Goal: Task Accomplishment & Management: Manage account settings

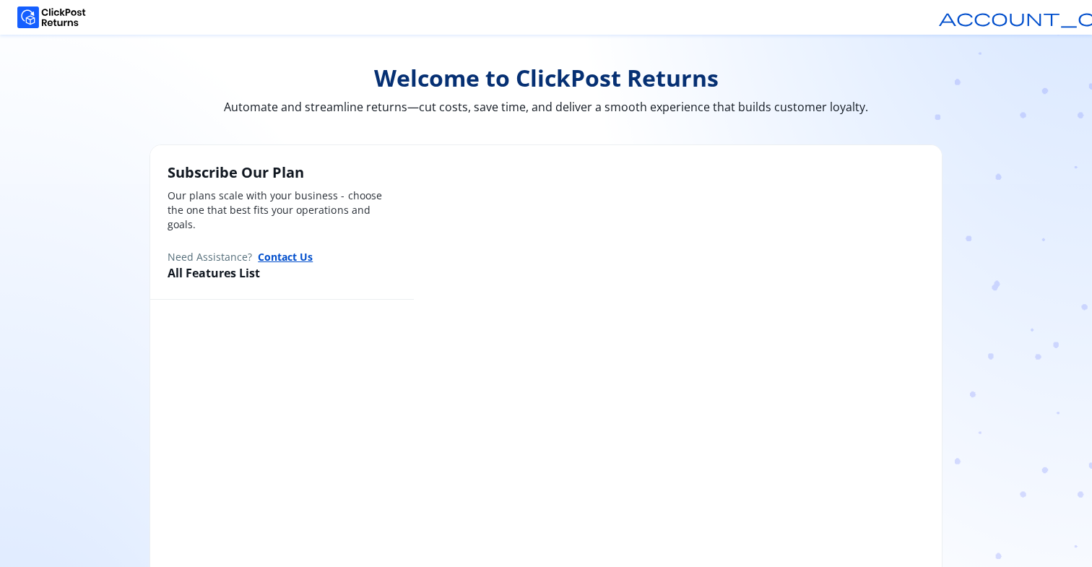
scroll to position [92, 0]
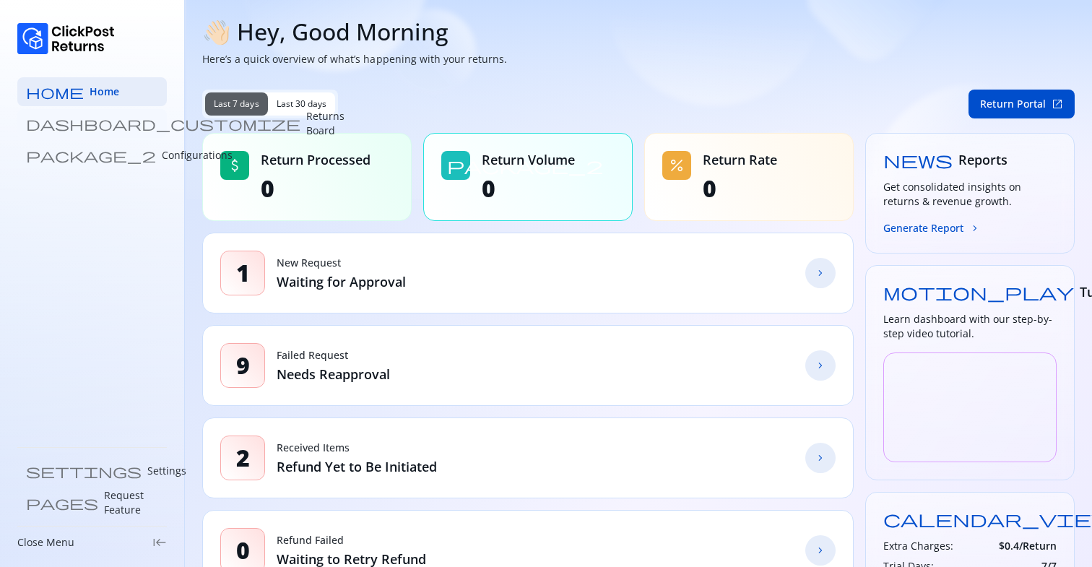
click at [306, 121] on p "Returns Board" at bounding box center [325, 123] width 38 height 29
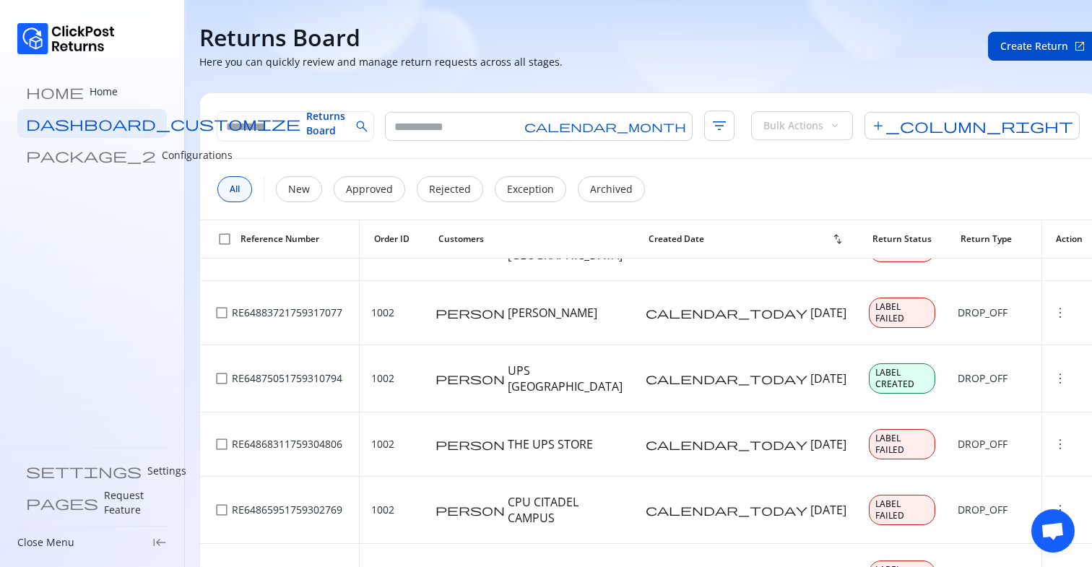
scroll to position [410, 0]
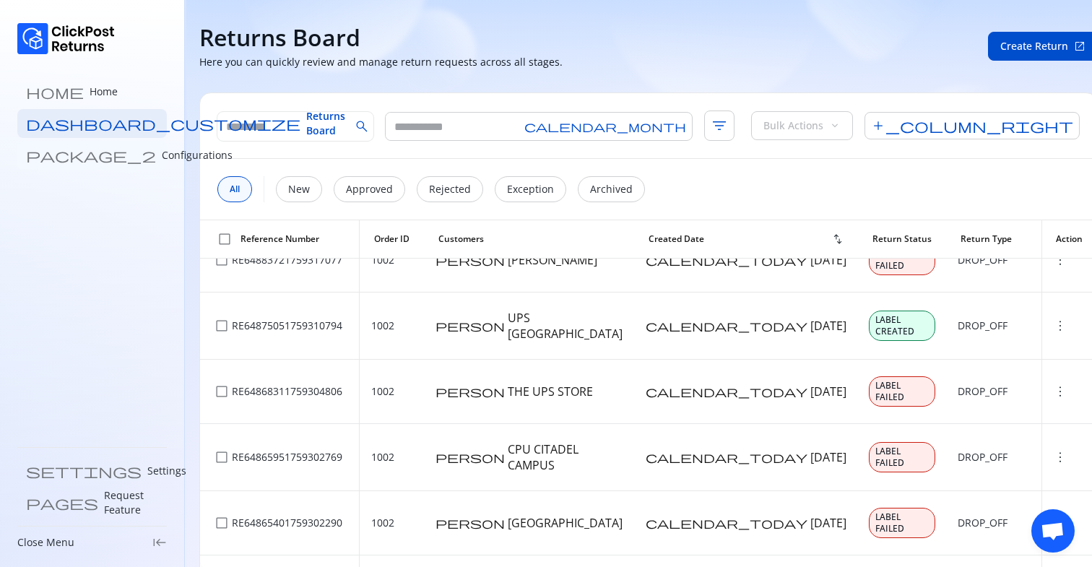
click at [162, 159] on p "Configurations" at bounding box center [197, 155] width 71 height 14
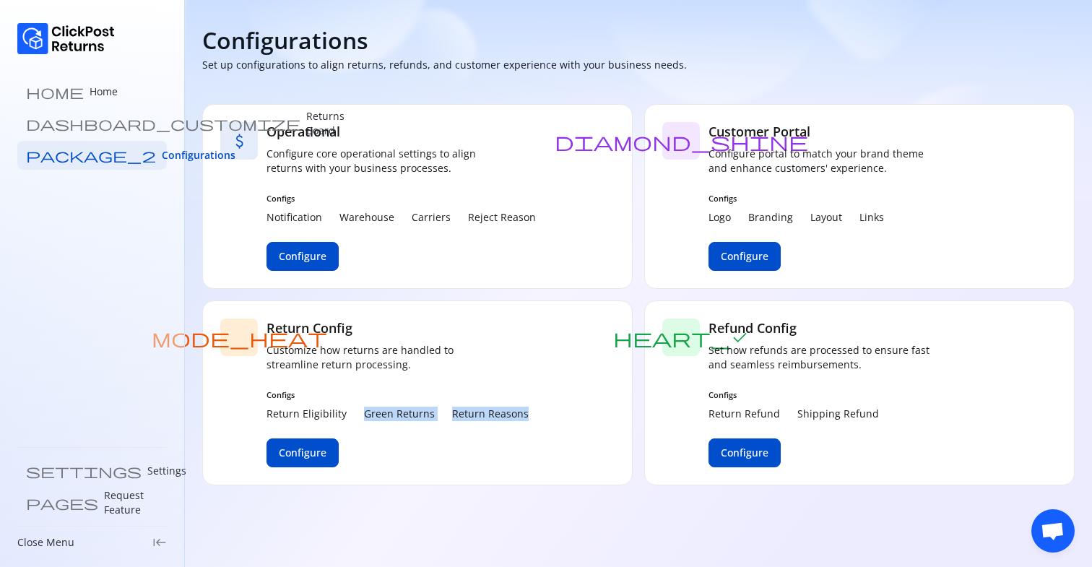
drag, startPoint x: 358, startPoint y: 410, endPoint x: 583, endPoint y: 410, distance: 224.6
click at [583, 410] on div "mode_heat Return Config Customize how returns are handled to streamline return …" at bounding box center [417, 392] width 430 height 185
click at [84, 468] on link "settings Settings" at bounding box center [91, 470] width 149 height 29
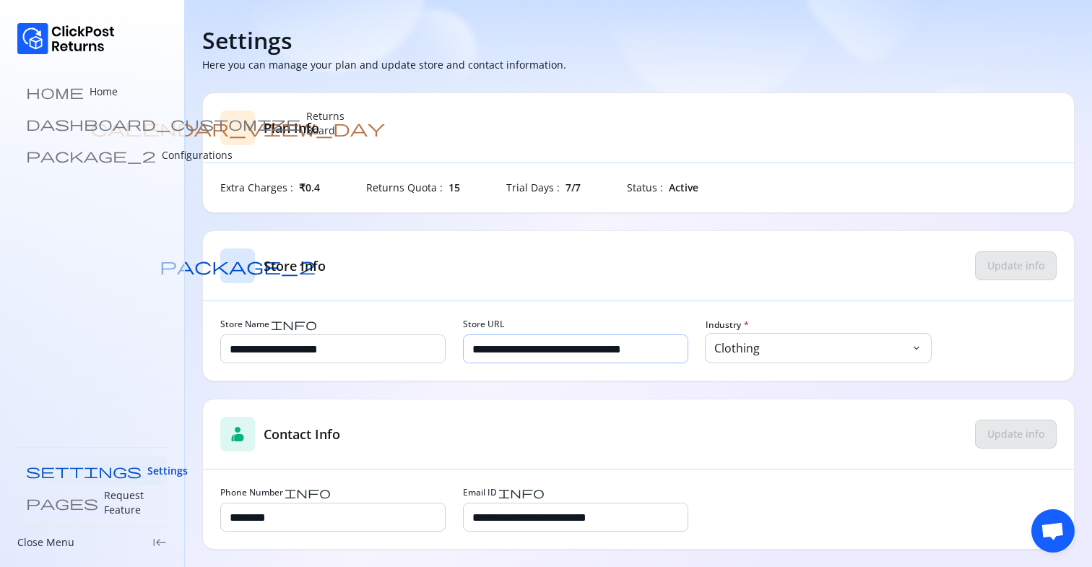
click at [614, 352] on input "**********" at bounding box center [576, 348] width 224 height 27
click at [61, 100] on link "home Home" at bounding box center [91, 91] width 149 height 29
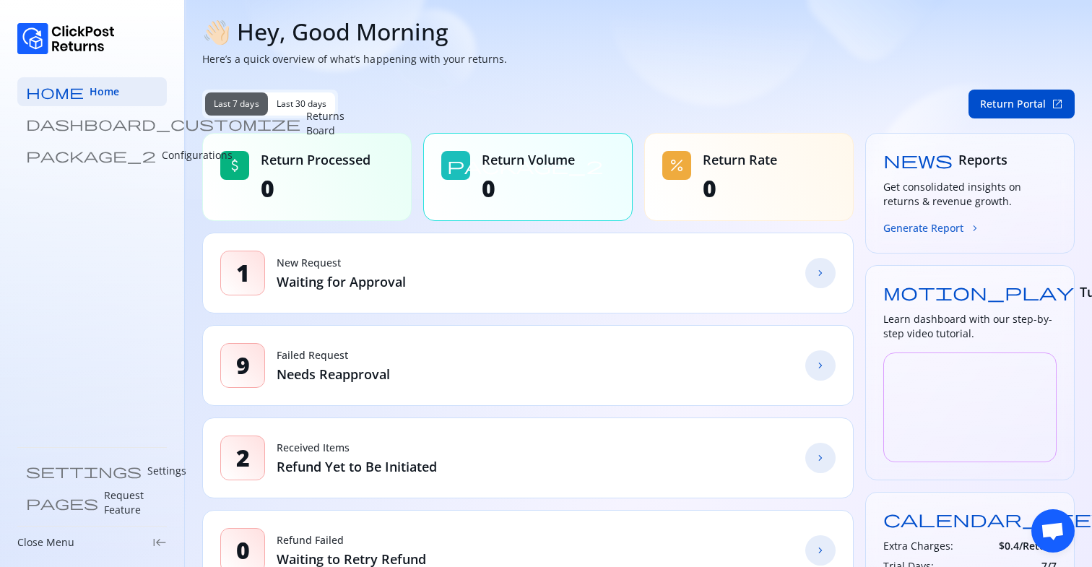
click at [922, 225] on button "Generate Report chevron_forward" at bounding box center [931, 227] width 97 height 15
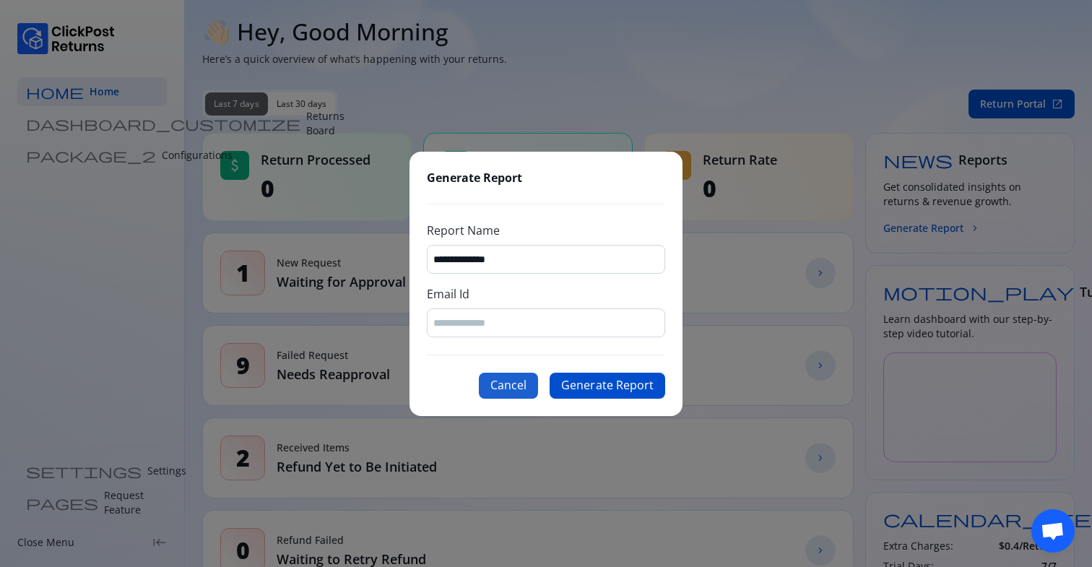
click at [513, 389] on button "Cancel" at bounding box center [508, 386] width 59 height 26
click at [513, 389] on div "9 Failed Request Needs Reapproval chevron_forward" at bounding box center [527, 365] width 651 height 81
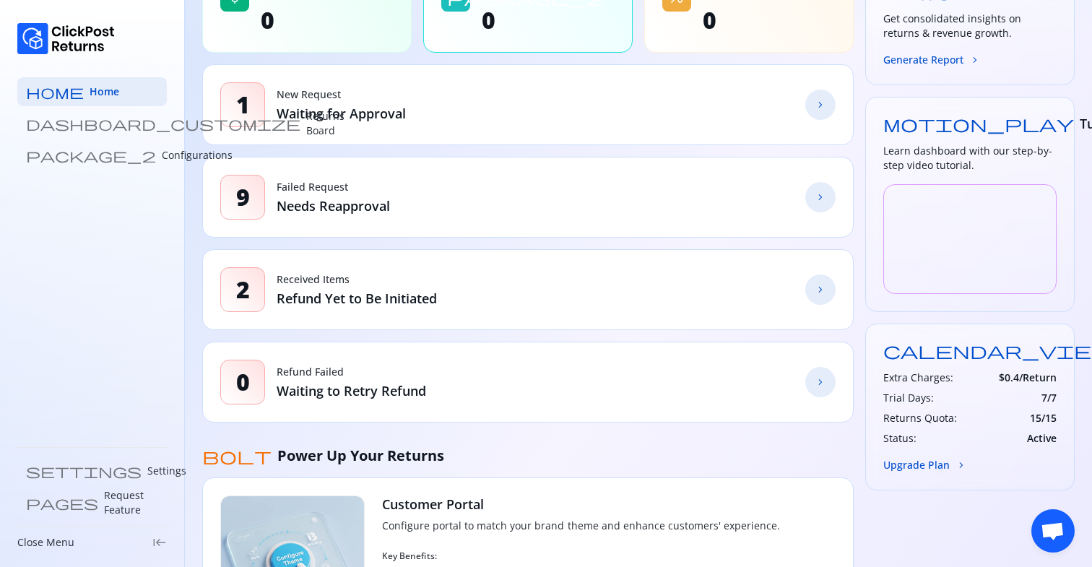
scroll to position [191, 0]
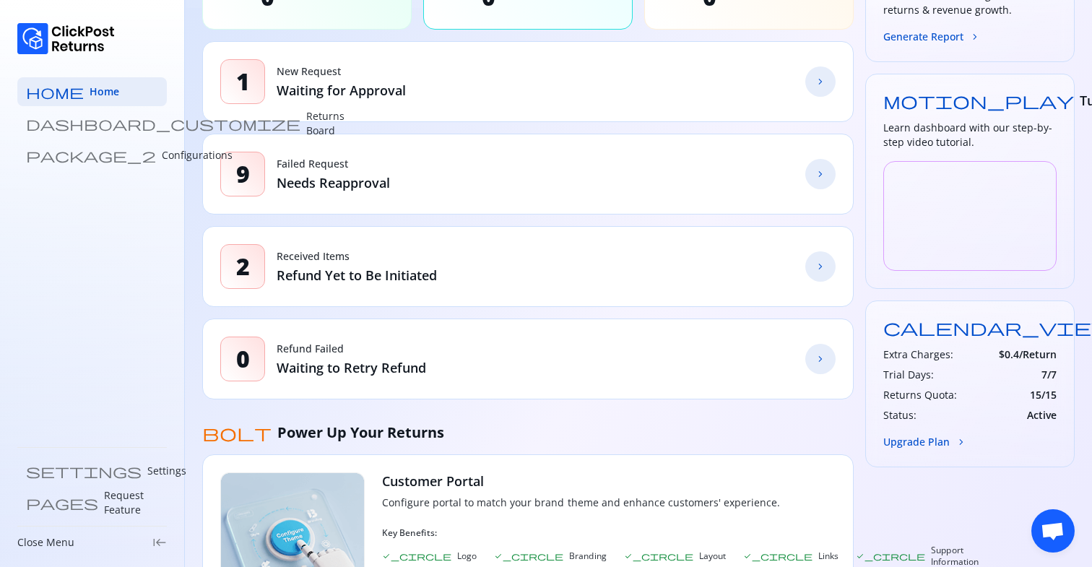
drag, startPoint x: 1012, startPoint y: 332, endPoint x: 1032, endPoint y: 332, distance: 20.2
click at [1020, 332] on div "calendar_view_day Plan Free" at bounding box center [969, 326] width 173 height 17
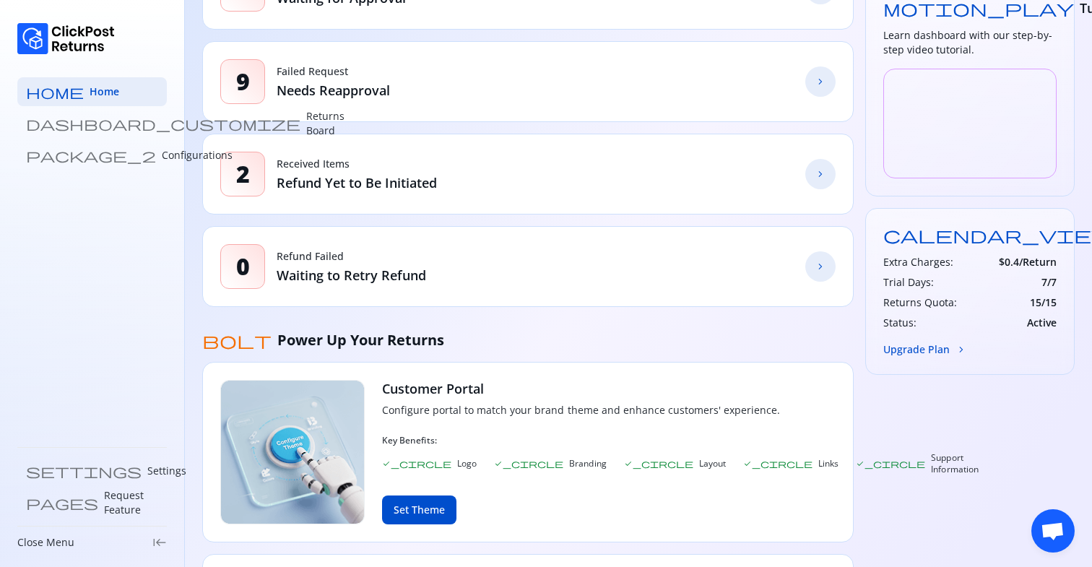
scroll to position [285, 0]
click at [162, 150] on p "Configurations" at bounding box center [197, 155] width 71 height 14
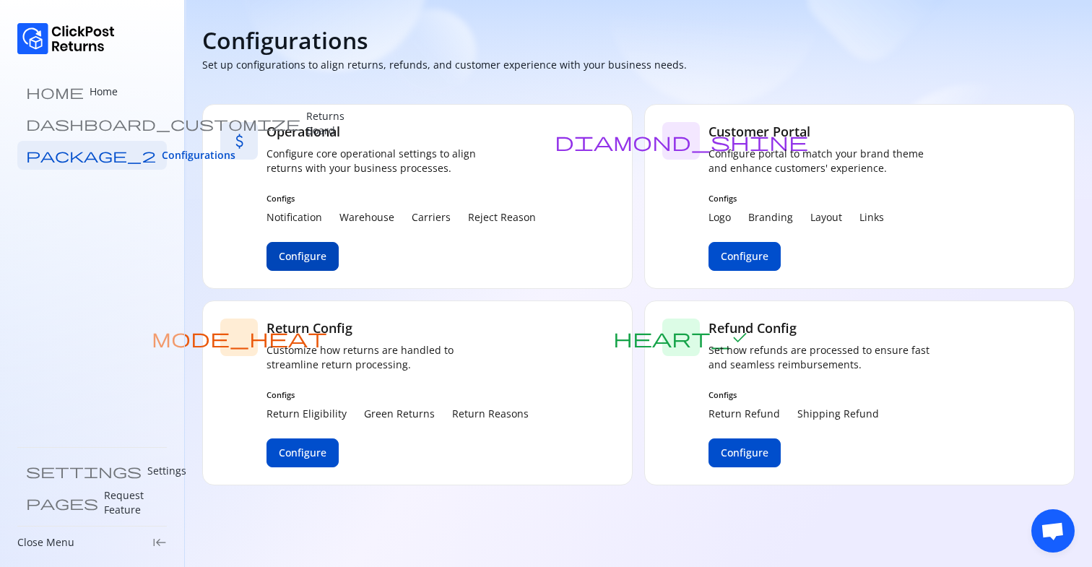
click at [294, 249] on span "Configure" at bounding box center [303, 256] width 48 height 14
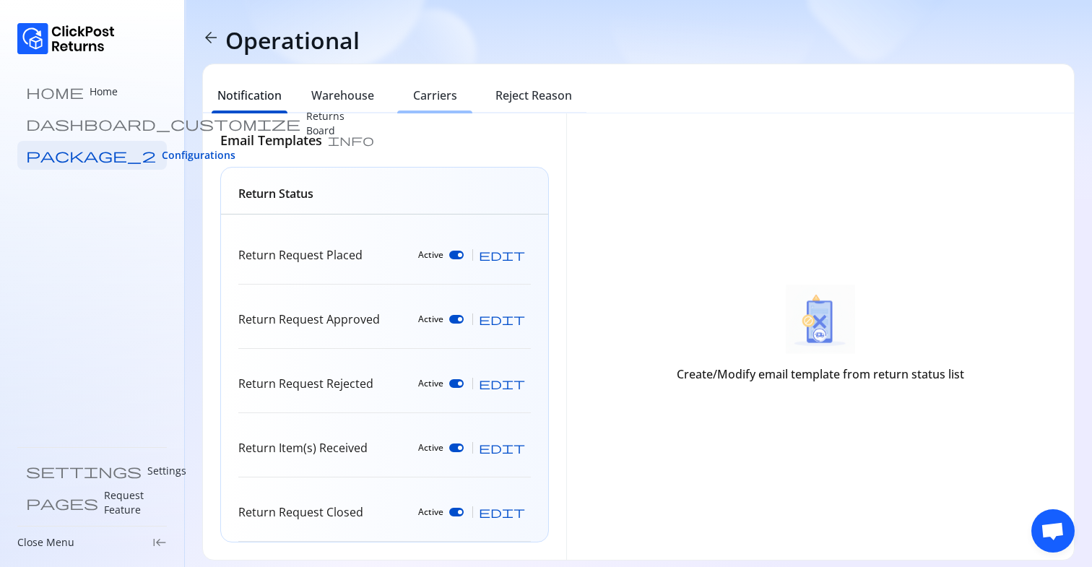
click at [430, 92] on h6 "Carriers" at bounding box center [435, 95] width 44 height 17
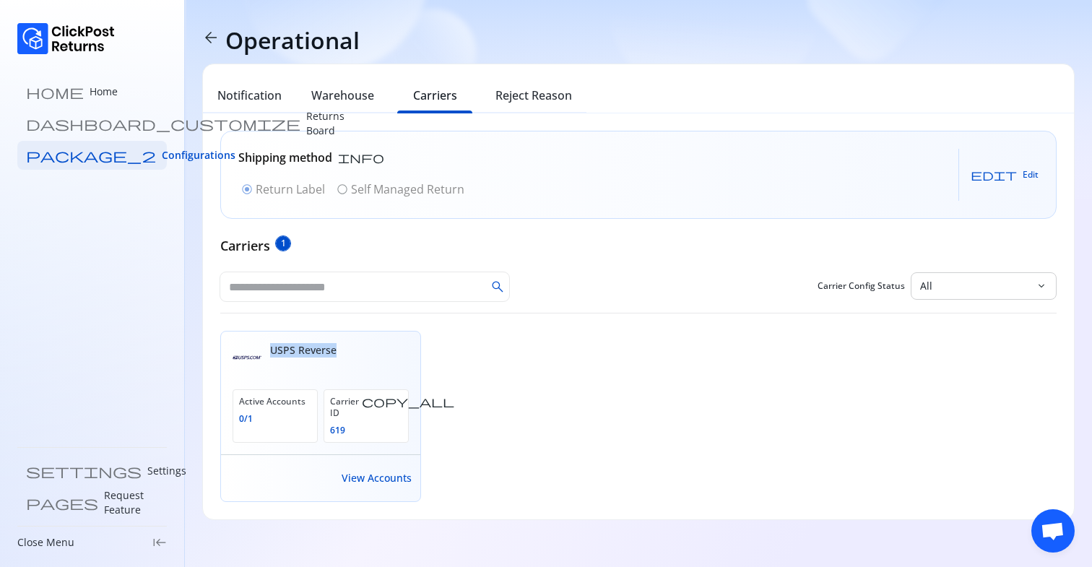
drag, startPoint x: 269, startPoint y: 352, endPoint x: 466, endPoint y: 352, distance: 196.4
click at [461, 352] on div "USPS Reverse Active Accounts 0 / 1 Carrier ID copy_all 619 View Accounts" at bounding box center [638, 416] width 836 height 171
click at [535, 360] on div "USPS Reverse Active Accounts 0 / 1 Carrier ID copy_all 619 View Accounts" at bounding box center [638, 416] width 836 height 171
click at [75, 99] on link "home Home" at bounding box center [91, 91] width 149 height 29
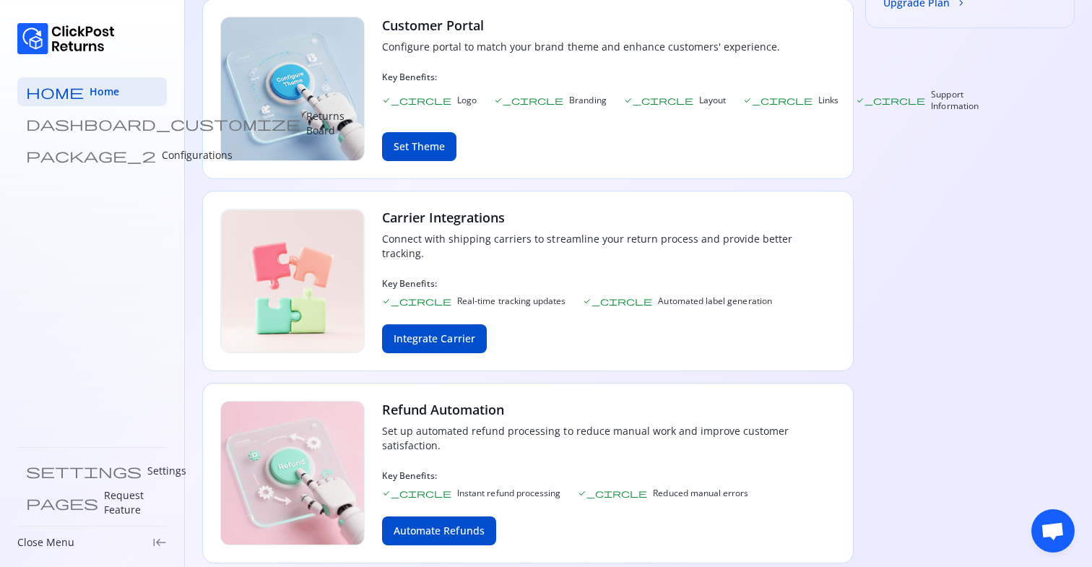
scroll to position [659, 0]
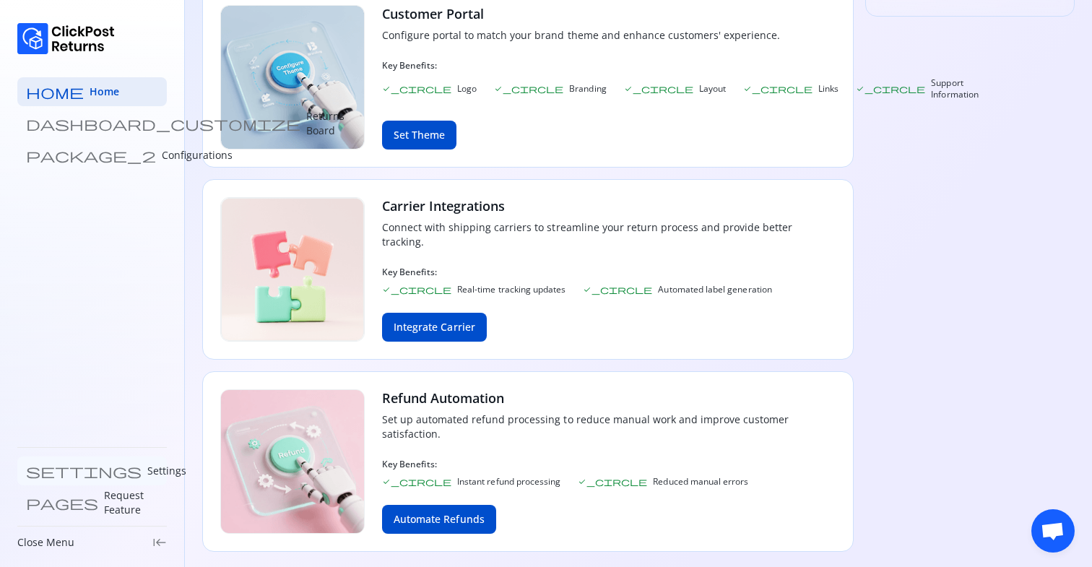
click at [147, 469] on p "Settings" at bounding box center [166, 471] width 39 height 14
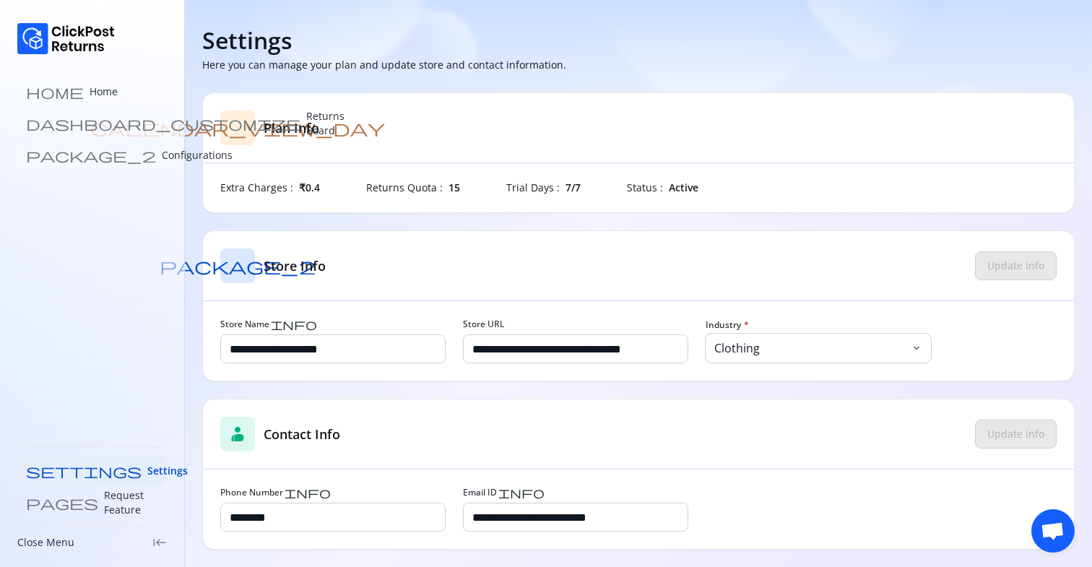
click at [162, 149] on p "Configurations" at bounding box center [197, 155] width 71 height 14
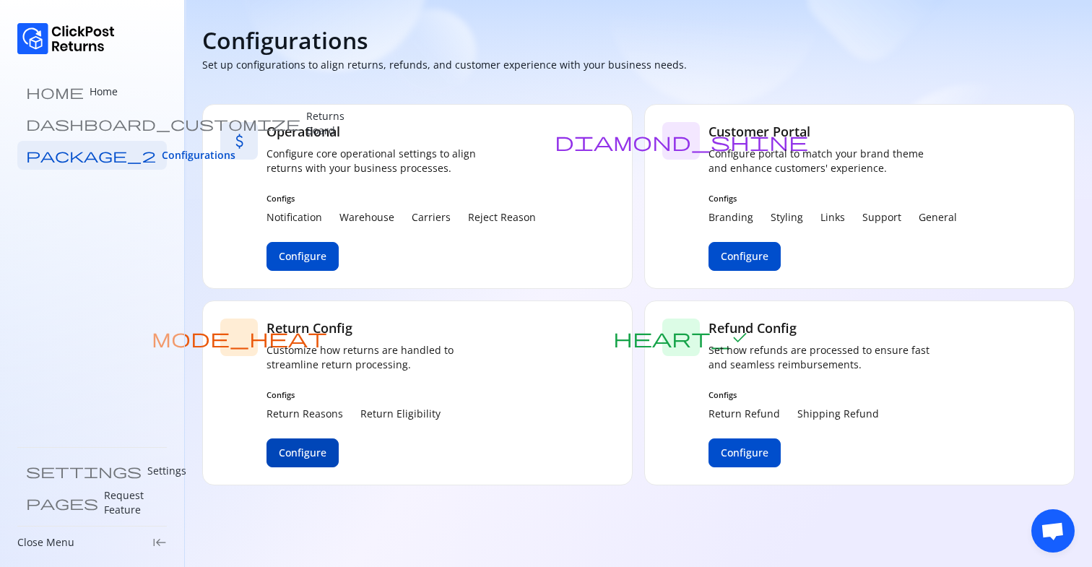
click at [316, 458] on span "Configure" at bounding box center [303, 453] width 48 height 14
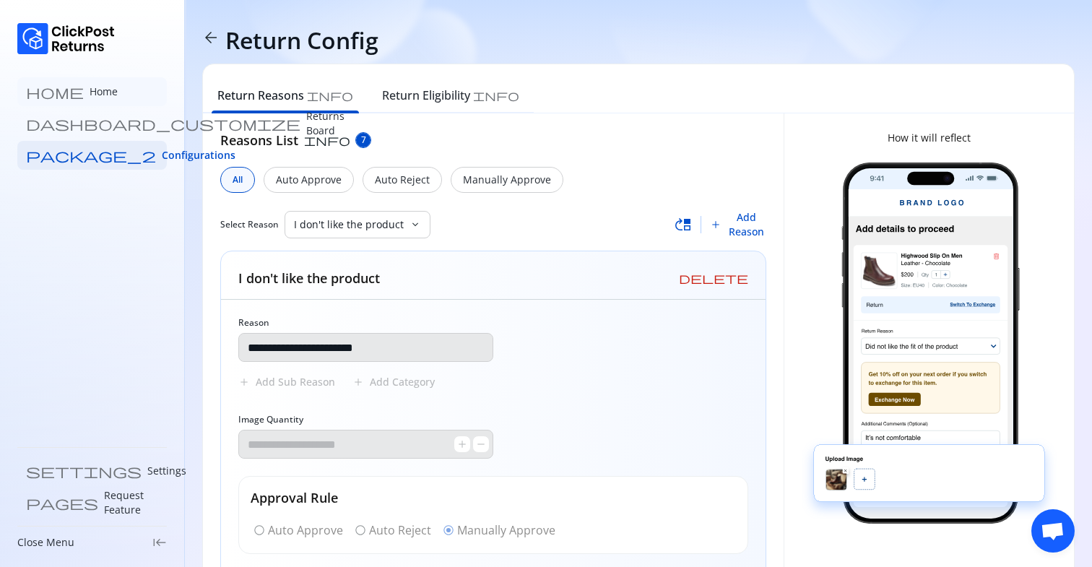
click at [90, 91] on p "Home" at bounding box center [104, 91] width 28 height 14
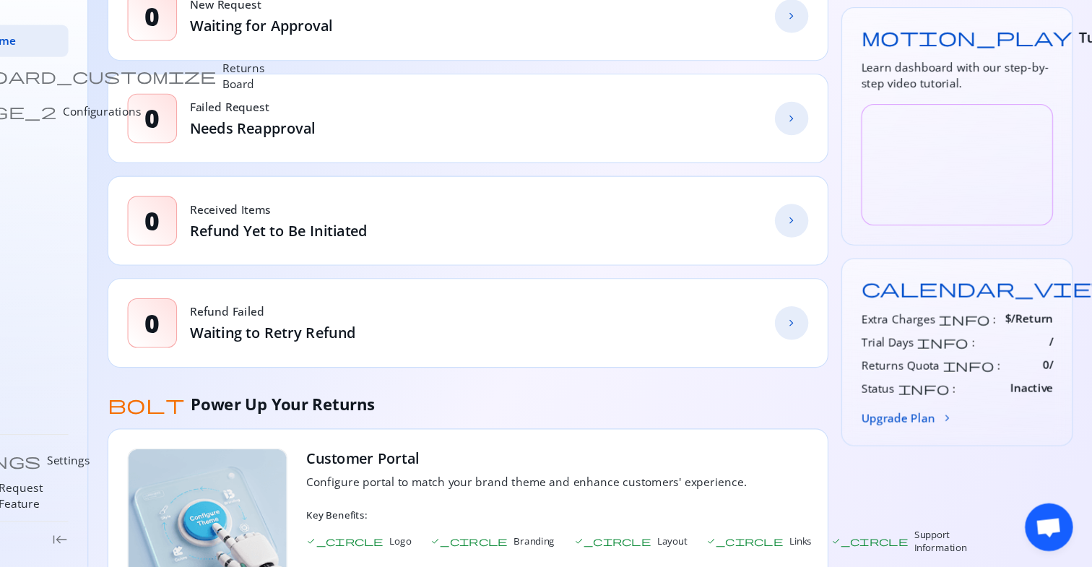
scroll to position [203, 0]
